Goal: Information Seeking & Learning: Find specific fact

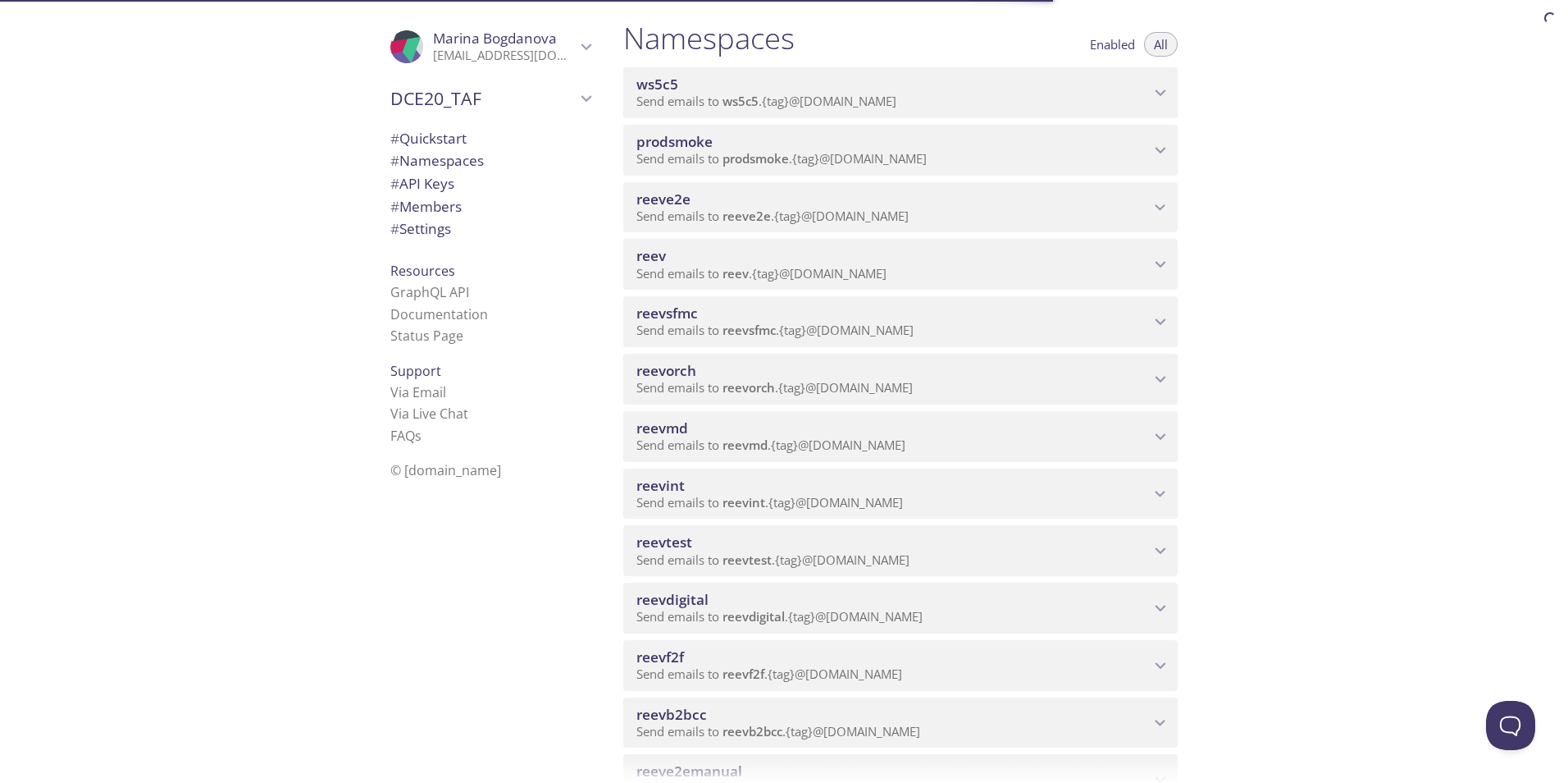
scroll to position [246, 0]
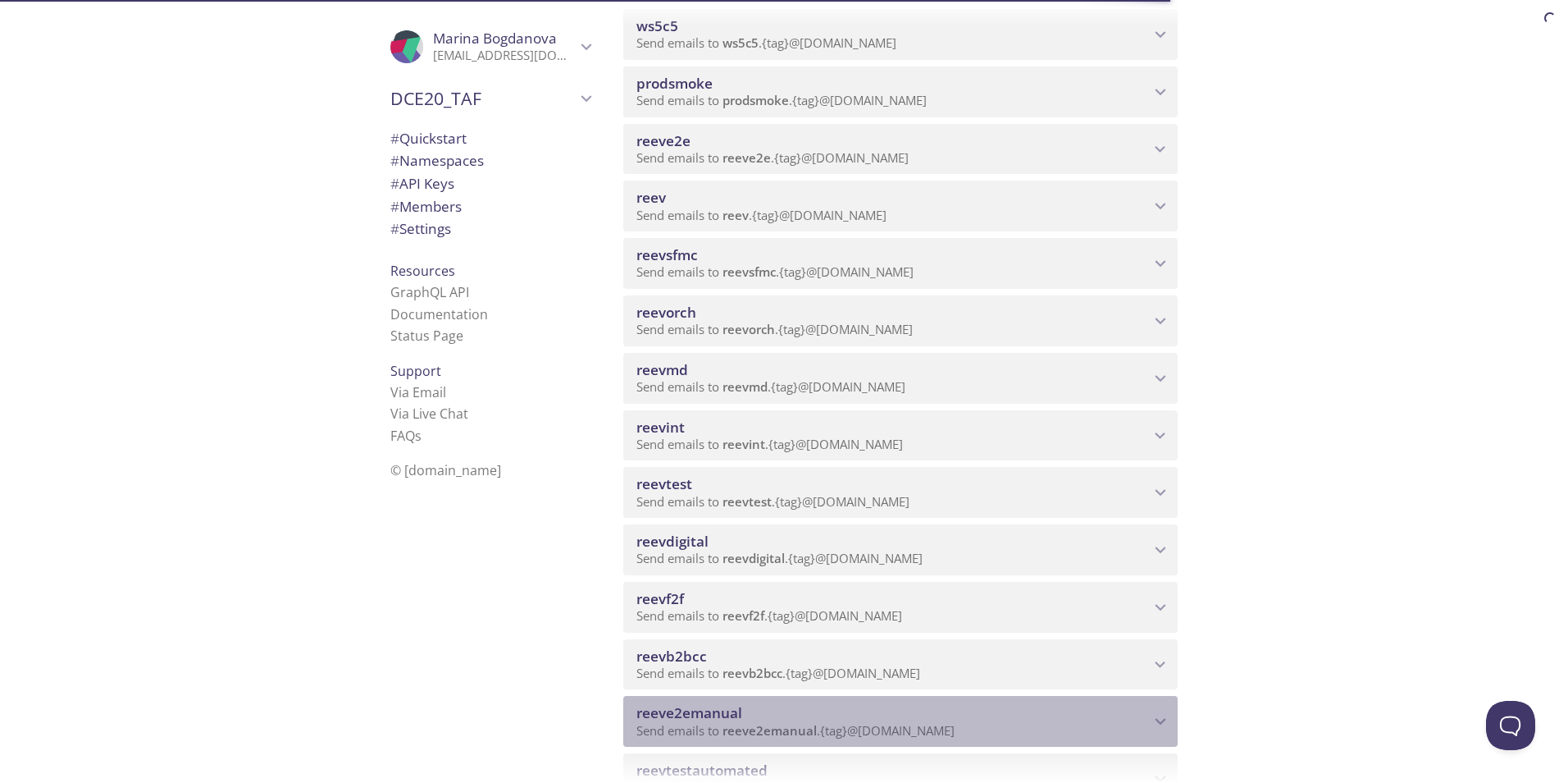
click at [875, 714] on span "reeve2emanual" at bounding box center [892, 713] width 513 height 18
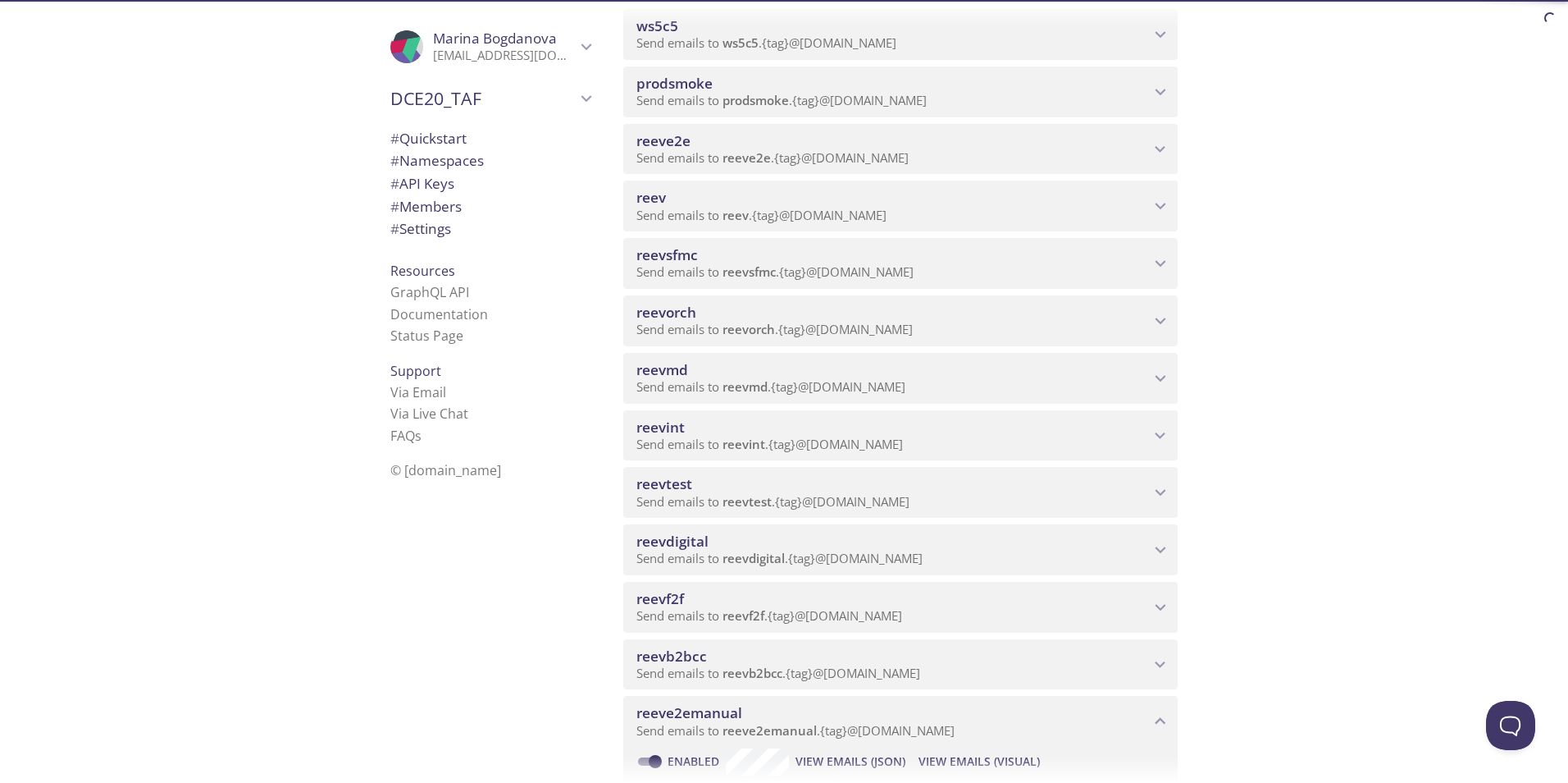
scroll to position [410, 0]
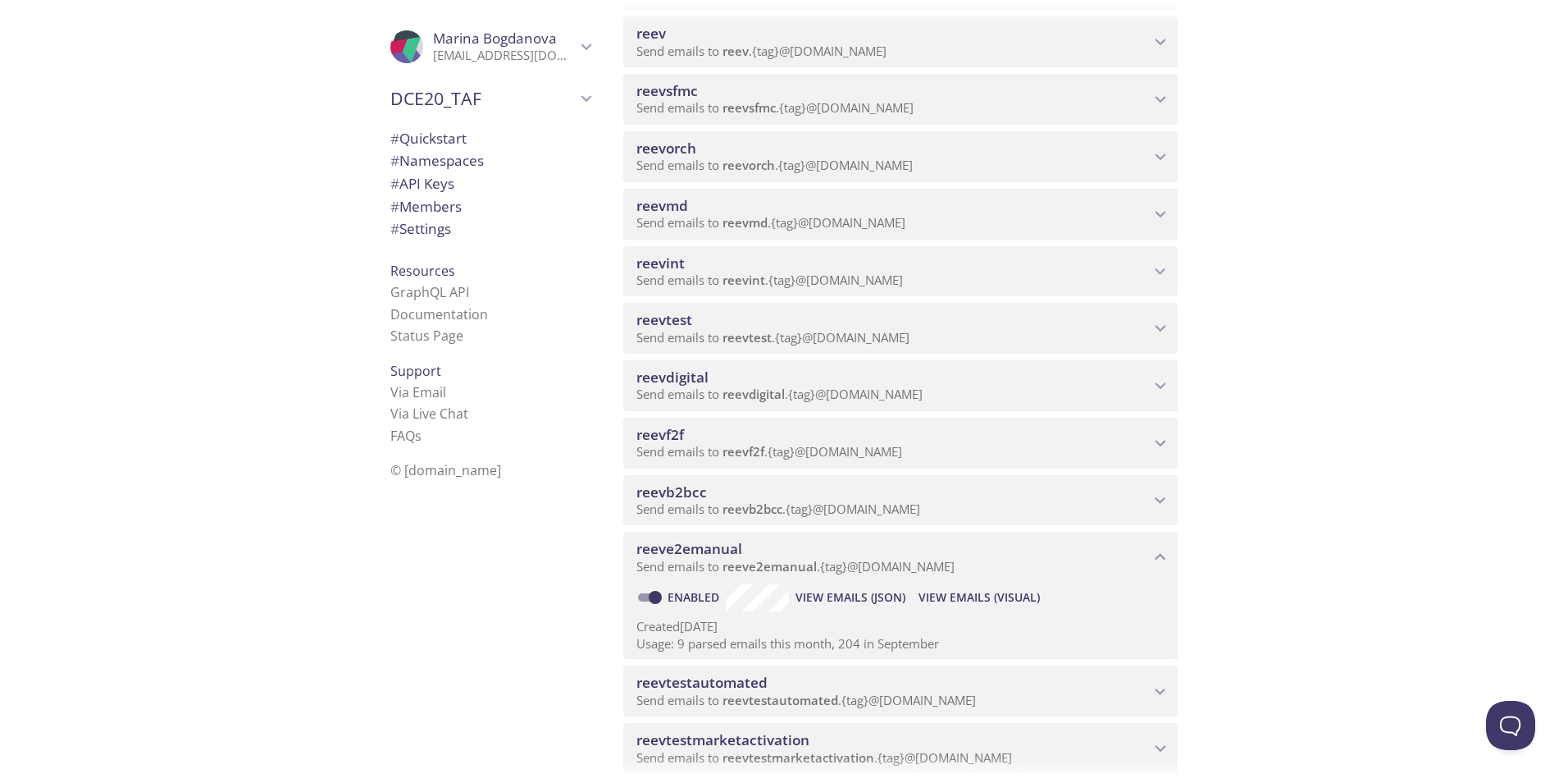
click at [992, 592] on span "View Emails (Visual)" at bounding box center [979, 597] width 122 height 20
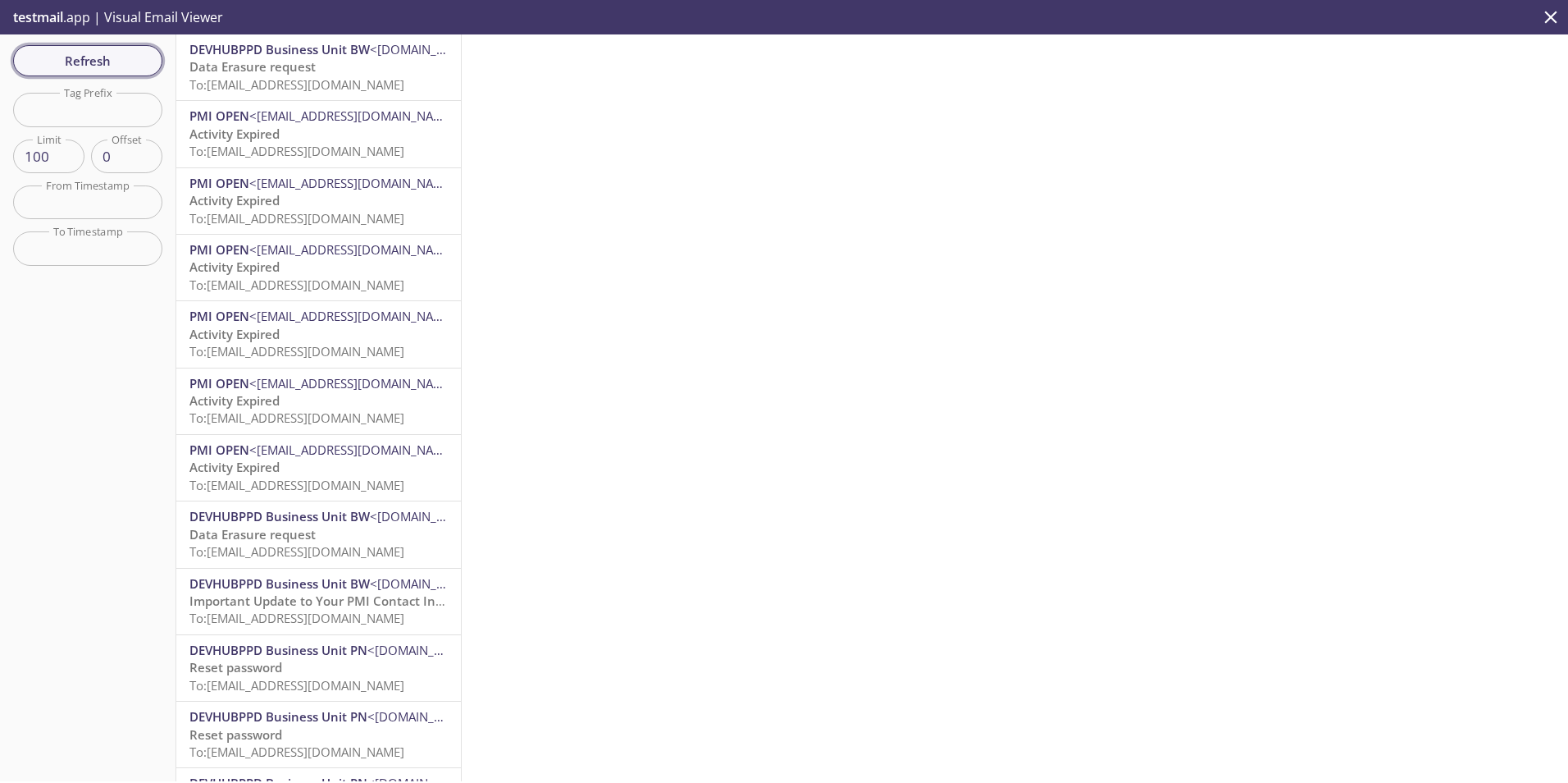
click at [71, 59] on span "Refresh" at bounding box center [88, 60] width 123 height 21
click at [305, 58] on span "DEVHUBPPD Business Unit BW <[DOMAIN_NAME][EMAIL_ADDRESS][DOMAIN_NAME]>" at bounding box center [319, 50] width 259 height 17
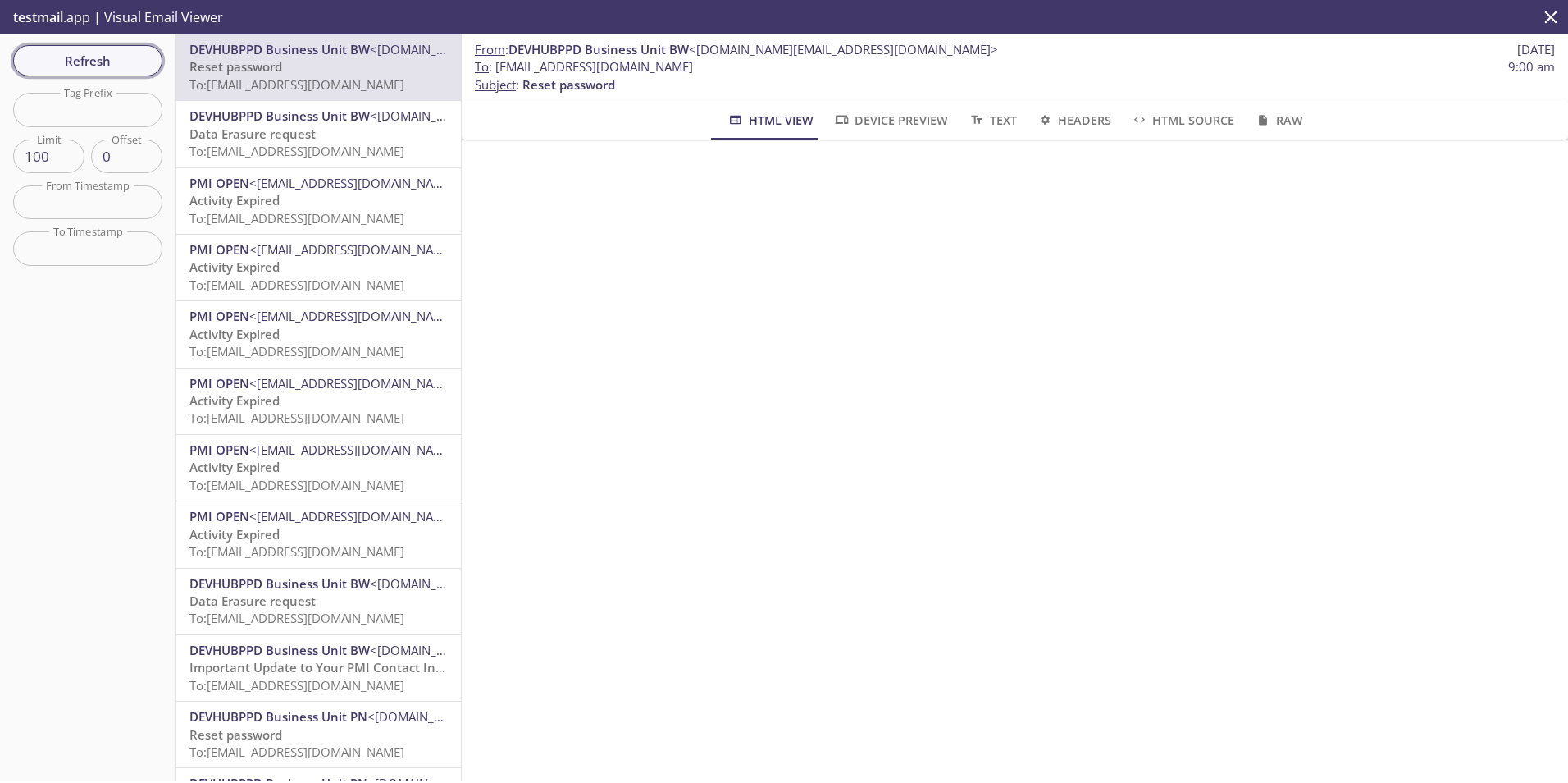
click at [115, 74] on button "Refresh" at bounding box center [87, 61] width 149 height 31
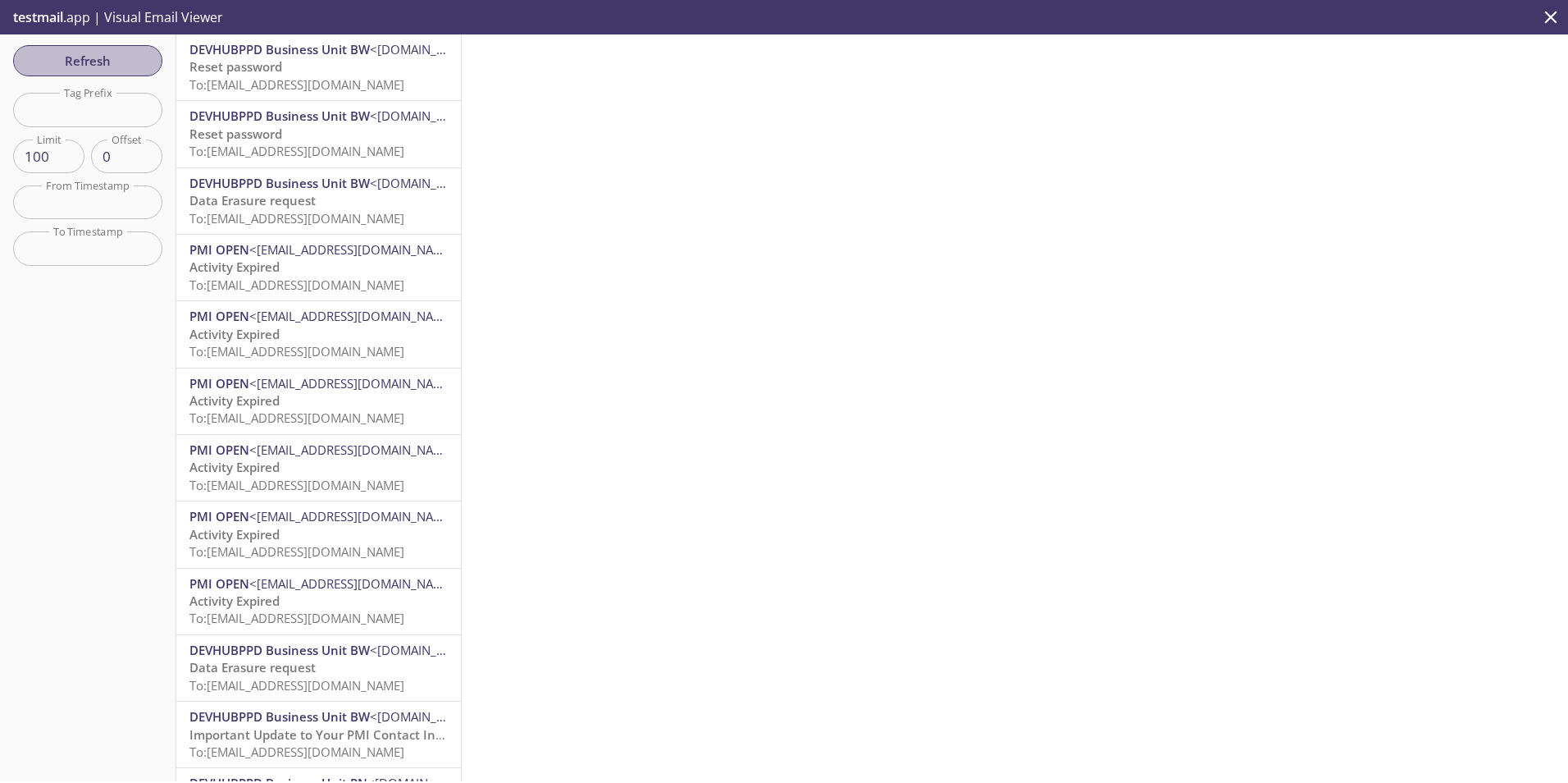
drag, startPoint x: 115, startPoint y: 74, endPoint x: 269, endPoint y: 65, distance: 154.3
click at [269, 65] on div "Refresh Filters Tag Prefix Tag Prefix Limit 100 Limit Offset 0 Offset From Time…" at bounding box center [784, 407] width 1568 height 746
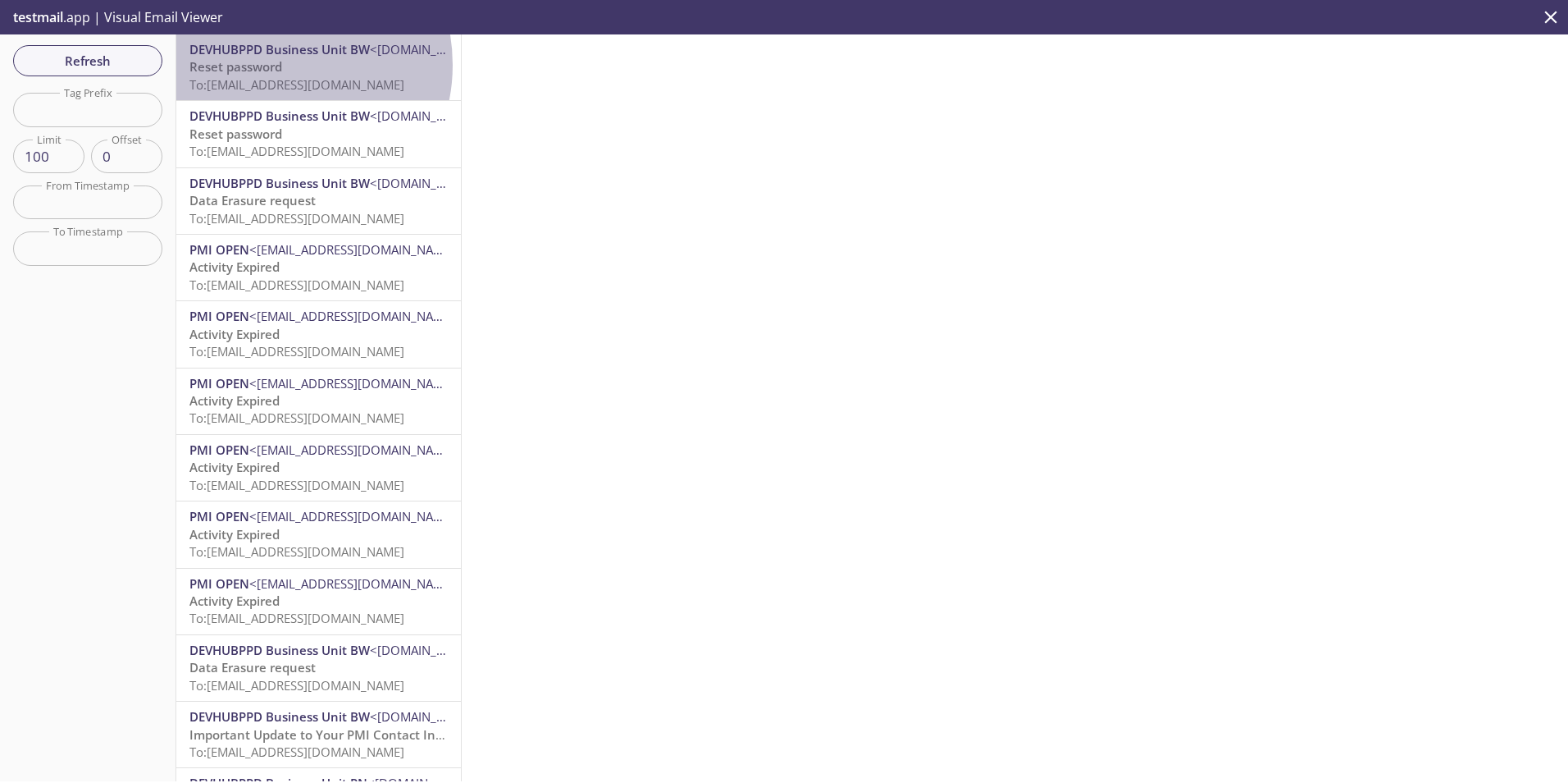
click at [269, 65] on span "Reset password" at bounding box center [235, 66] width 92 height 16
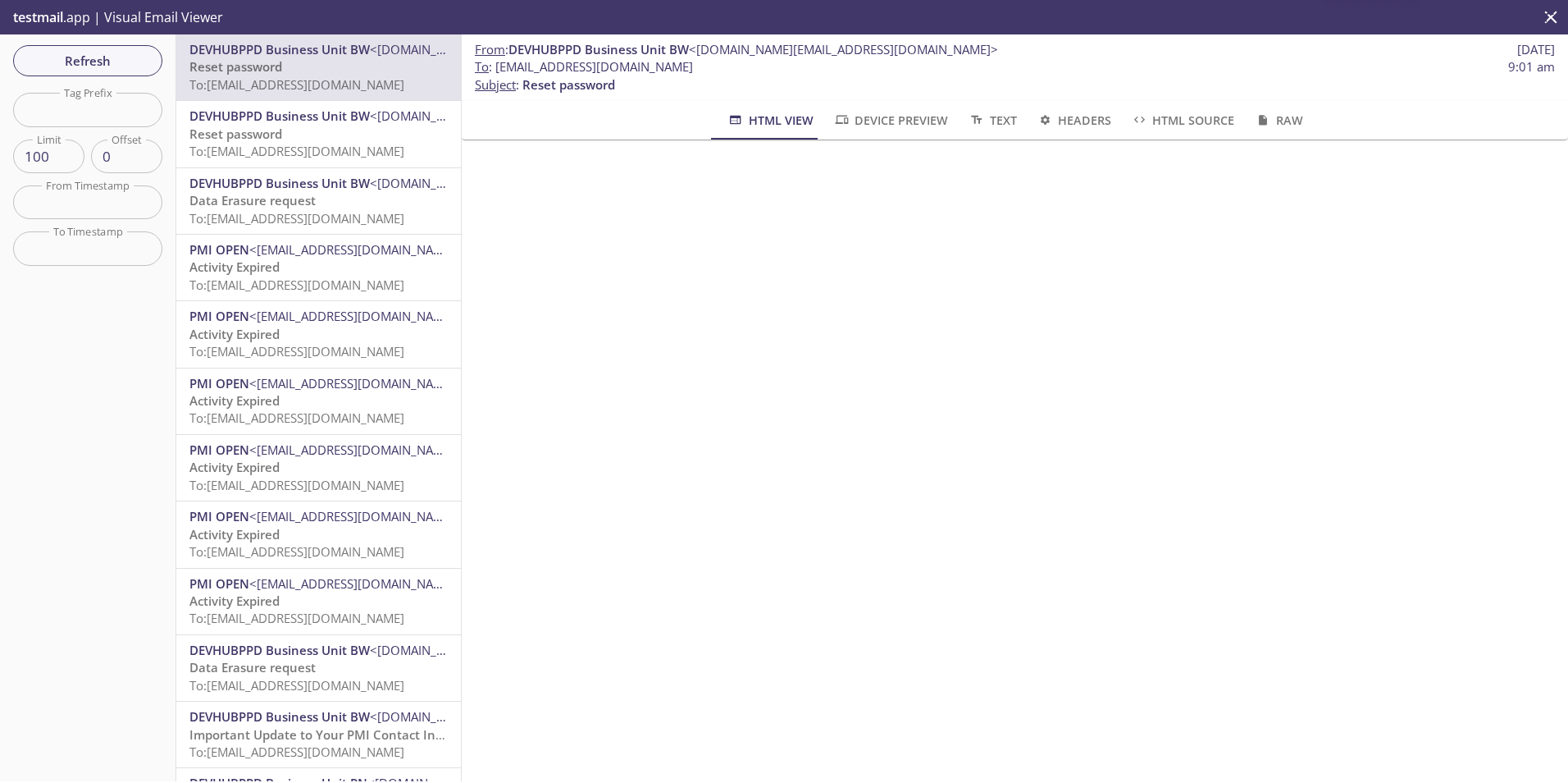
drag, startPoint x: 776, startPoint y: 66, endPoint x: 498, endPoint y: 70, distance: 278.0
click at [498, 70] on span "To : [EMAIL_ADDRESS][DOMAIN_NAME] 9:01 am" at bounding box center [1014, 67] width 1080 height 17
copy span "[EMAIL_ADDRESS][DOMAIN_NAME]"
click at [104, 61] on span "Refresh" at bounding box center [88, 60] width 123 height 21
